Goal: Task Accomplishment & Management: Use online tool/utility

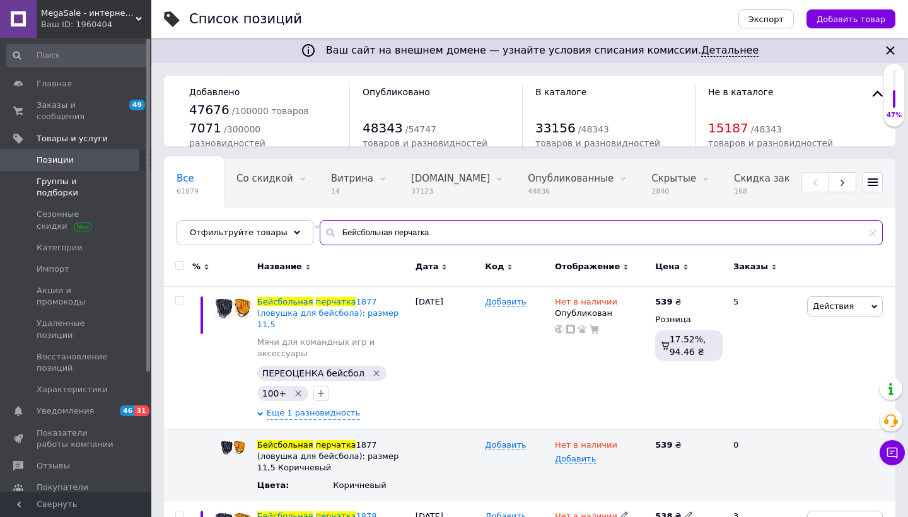
drag, startPoint x: 433, startPoint y: 234, endPoint x: 142, endPoint y: 180, distance: 295.6
paste input "0269"
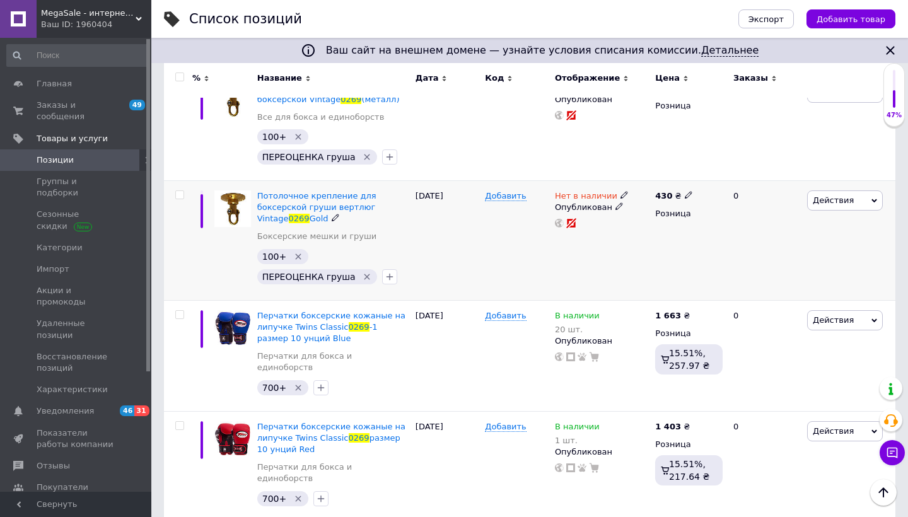
scroll to position [623, 0]
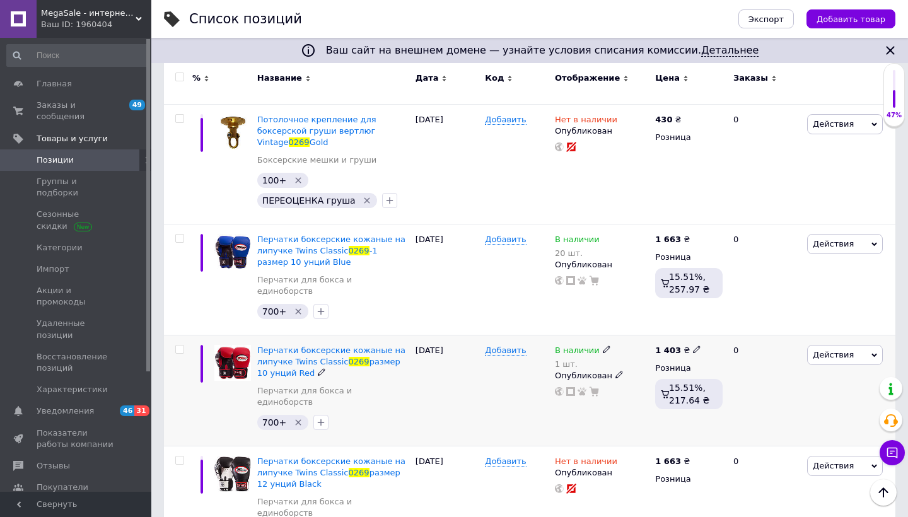
type input "0269"
click at [693, 345] on icon at bounding box center [697, 349] width 8 height 8
type input "1663"
click at [606, 345] on span at bounding box center [607, 349] width 8 height 8
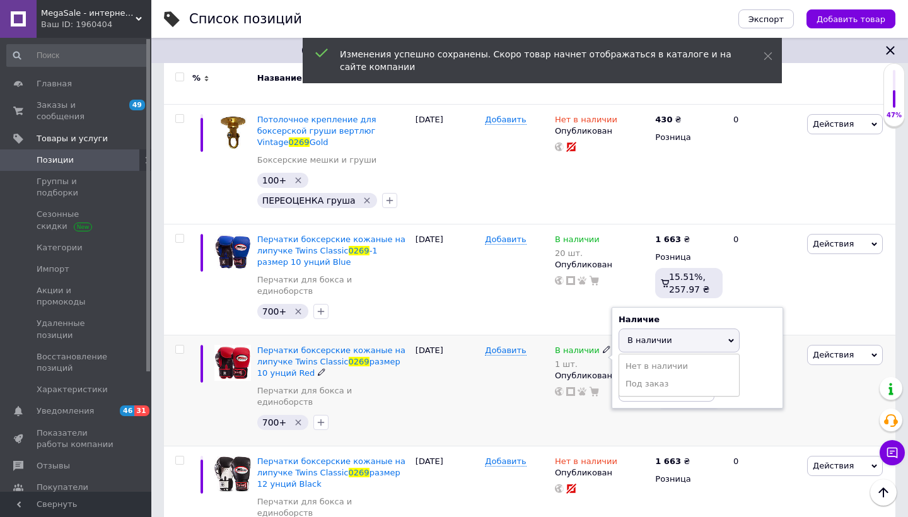
click at [662, 375] on li "Под заказ" at bounding box center [679, 384] width 120 height 18
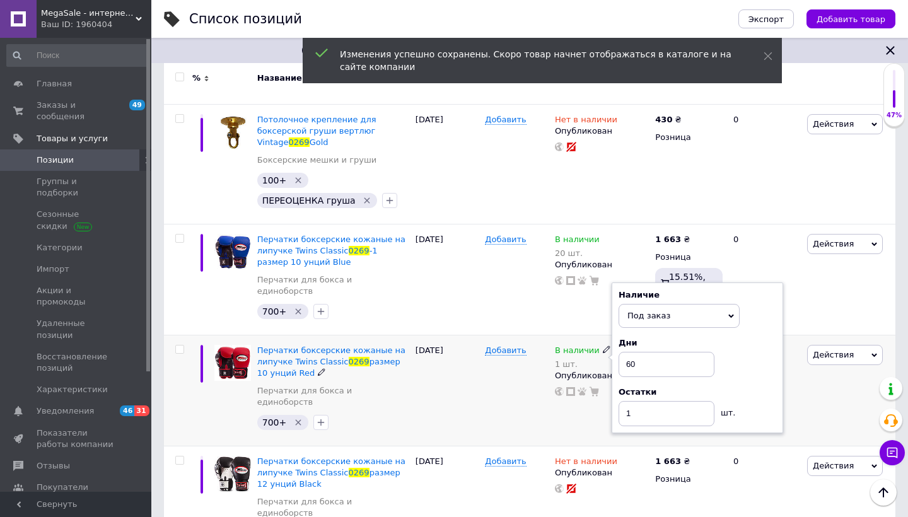
click at [656, 304] on span "Под заказ" at bounding box center [678, 316] width 121 height 24
click at [655, 333] on li "В наличии" at bounding box center [679, 342] width 120 height 18
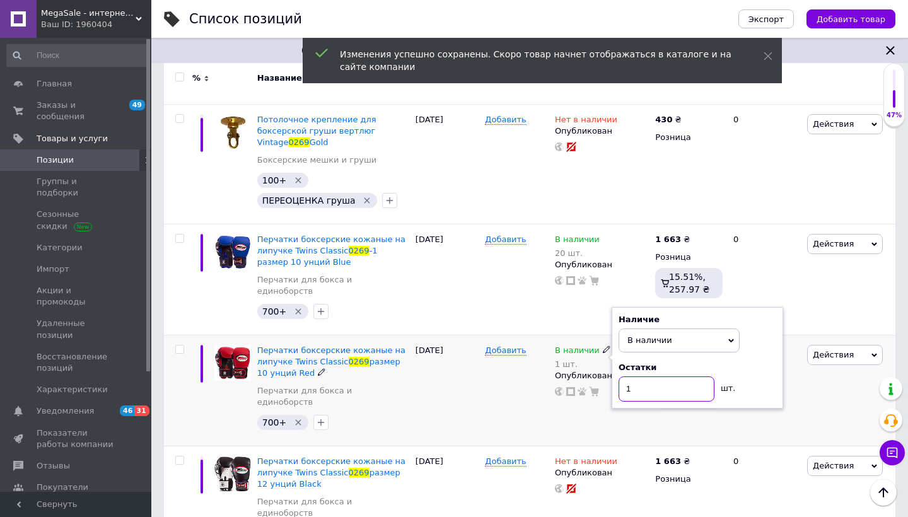
click at [654, 376] on input "1" at bounding box center [666, 388] width 96 height 25
type input "20"
